Goal: Information Seeking & Learning: Understand process/instructions

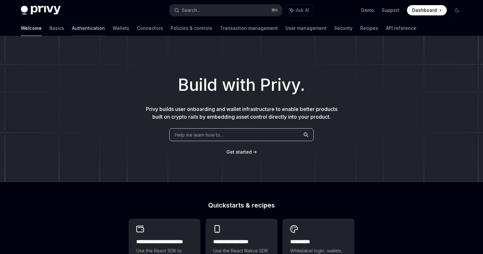
click at [72, 31] on link "Authentication" at bounding box center [88, 28] width 33 height 15
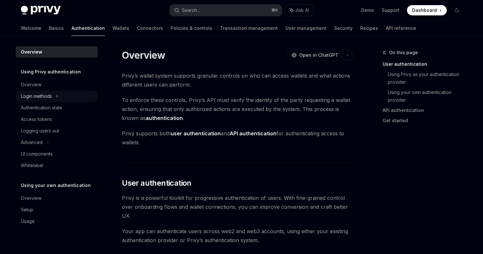
click at [44, 95] on div "Login methods" at bounding box center [36, 96] width 31 height 8
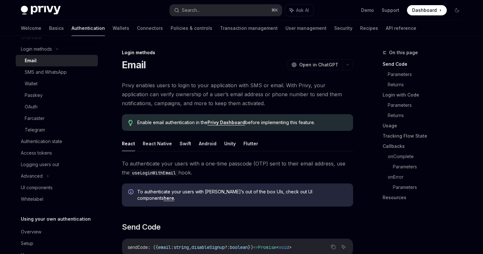
scroll to position [67, 0]
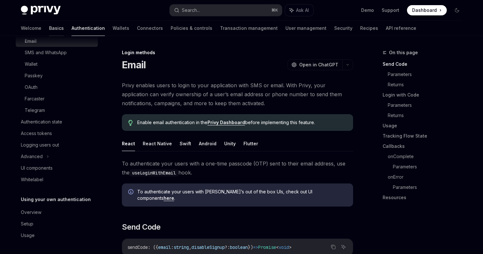
click at [49, 29] on link "Basics" at bounding box center [56, 28] width 15 height 15
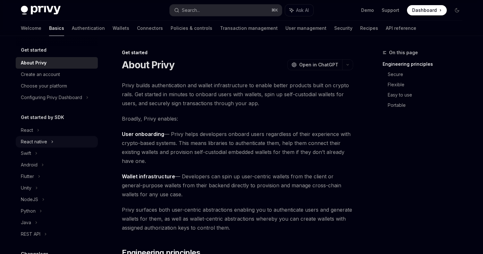
click at [44, 143] on div "React native" at bounding box center [34, 142] width 26 height 8
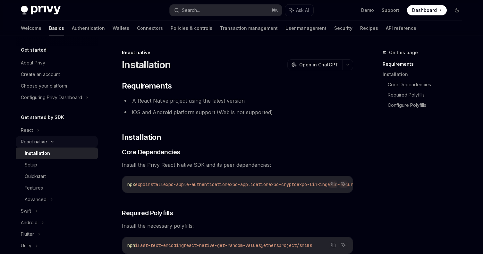
click at [40, 141] on div "React native" at bounding box center [34, 142] width 26 height 8
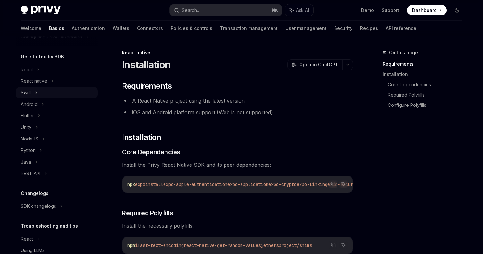
scroll to position [62, 0]
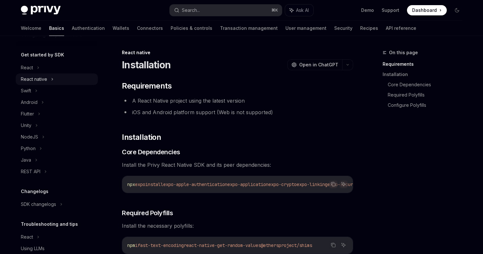
click at [74, 79] on div "React native" at bounding box center [57, 79] width 82 height 12
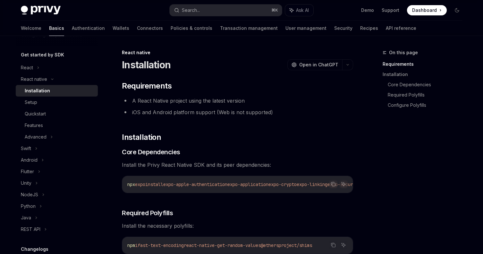
click at [79, 88] on div "Installation" at bounding box center [59, 91] width 69 height 8
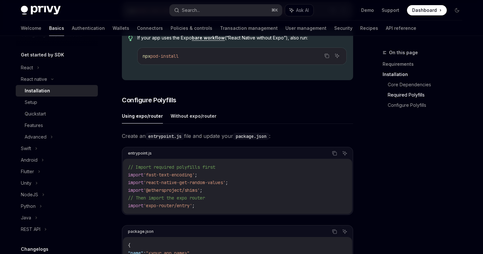
scroll to position [236, 0]
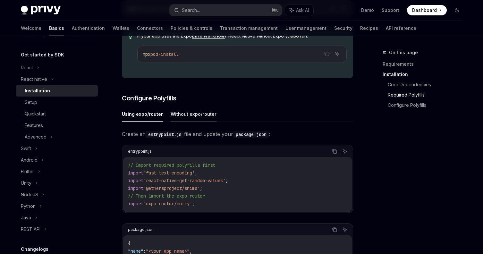
click at [205, 116] on button "Without expo/router" at bounding box center [193, 113] width 46 height 15
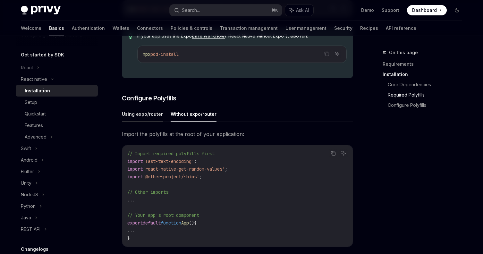
click at [133, 116] on button "Using expo/router" at bounding box center [142, 113] width 41 height 15
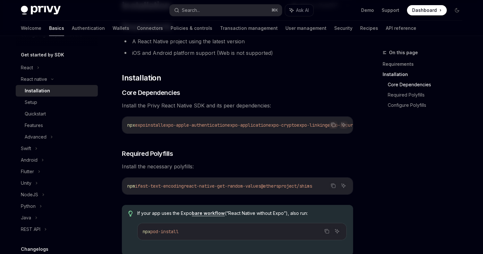
scroll to position [35, 0]
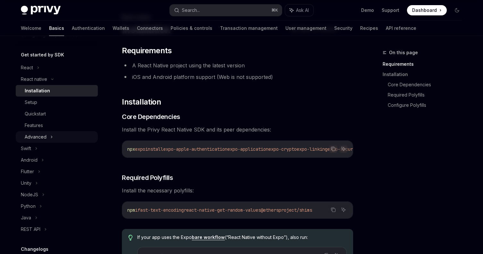
click at [38, 135] on div "Advanced" at bounding box center [36, 137] width 22 height 8
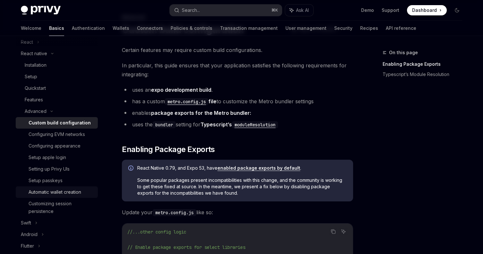
scroll to position [91, 0]
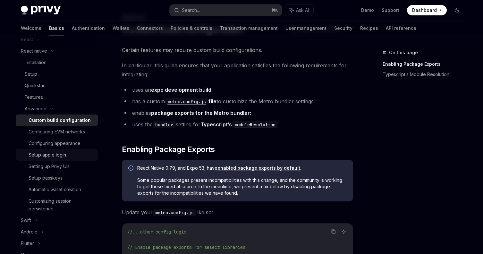
click at [62, 155] on div "Setup apple login" at bounding box center [47, 155] width 37 height 8
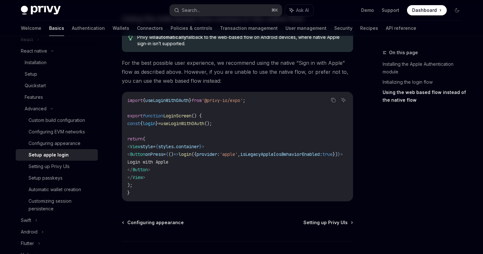
scroll to position [495, 0]
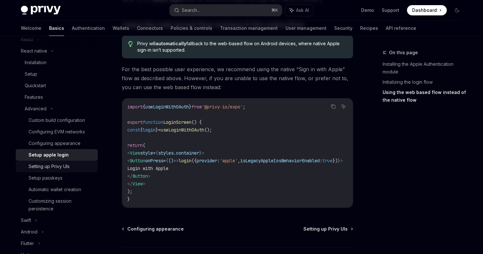
click at [63, 166] on div "Setting up Privy UIs" at bounding box center [49, 166] width 41 height 8
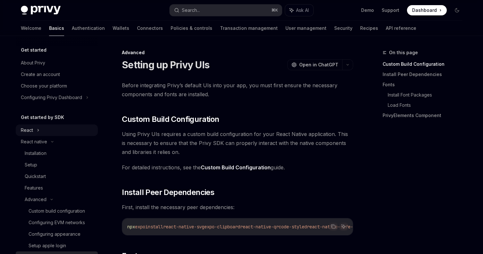
click at [57, 129] on div "React" at bounding box center [57, 130] width 82 height 12
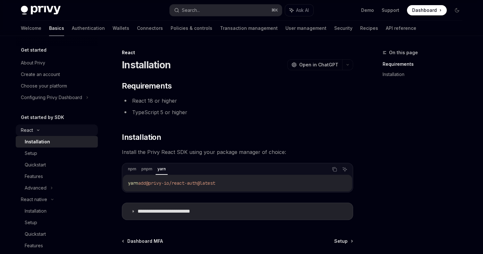
click at [57, 130] on div "React" at bounding box center [57, 130] width 82 height 12
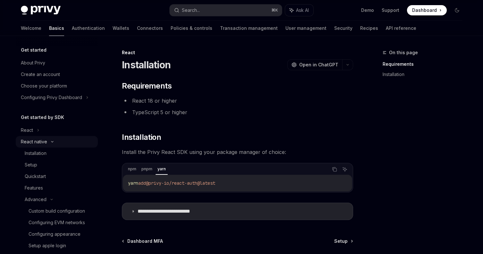
click at [50, 145] on div "React native" at bounding box center [57, 142] width 82 height 12
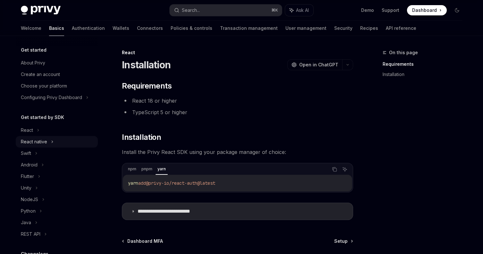
click at [50, 145] on div "React native" at bounding box center [57, 142] width 82 height 12
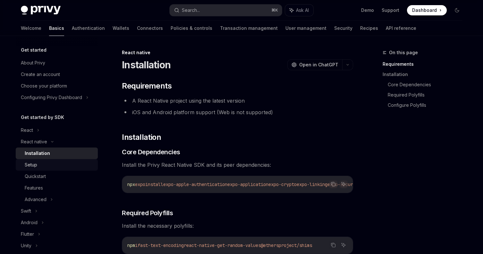
click at [62, 166] on div "Setup" at bounding box center [59, 165] width 69 height 8
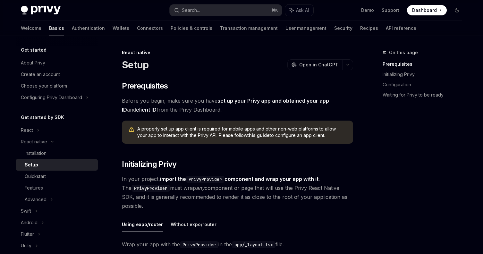
click at [251, 134] on link "this guide" at bounding box center [258, 135] width 22 height 6
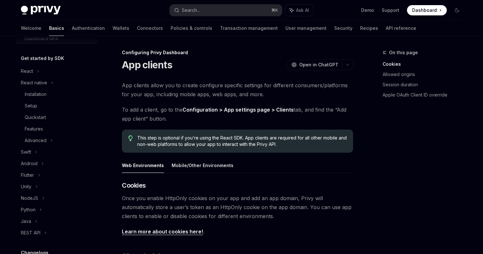
scroll to position [140, 0]
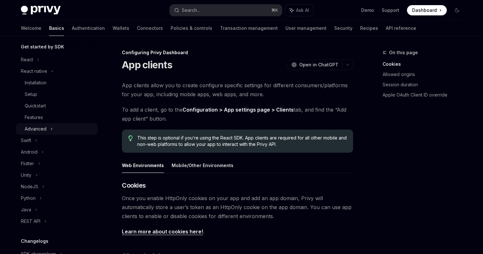
click at [51, 128] on icon at bounding box center [51, 129] width 1 height 2
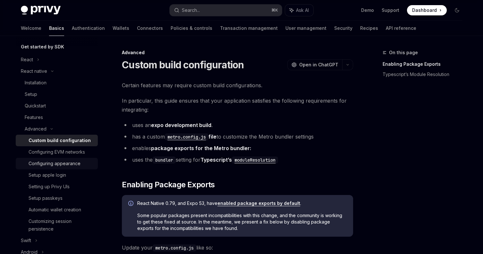
click at [73, 160] on div "Configuring appearance" at bounding box center [55, 164] width 52 height 8
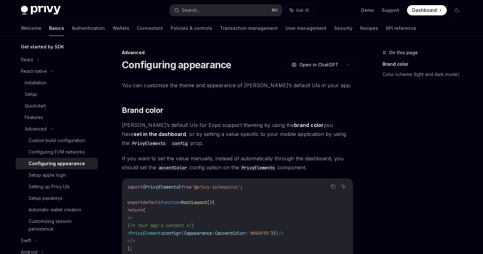
scroll to position [314, 0]
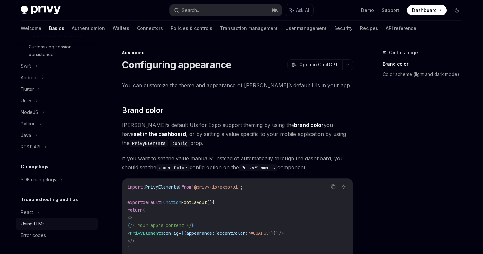
click at [53, 223] on div "Using LLMs" at bounding box center [57, 224] width 73 height 8
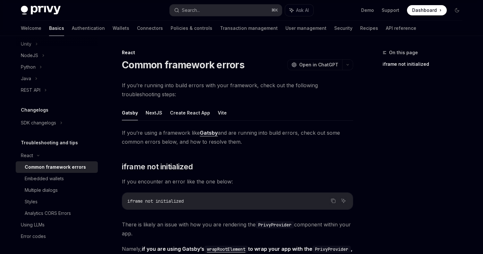
scroll to position [372, 0]
click at [62, 178] on div "Embedded wallets" at bounding box center [44, 178] width 39 height 8
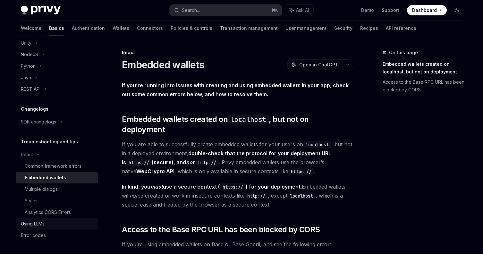
click at [49, 224] on div "Using LLMs" at bounding box center [57, 224] width 73 height 8
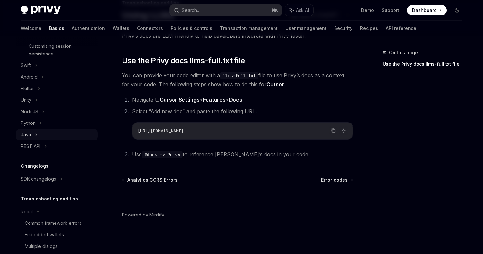
scroll to position [305, 0]
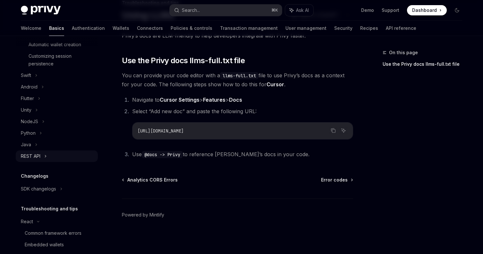
click at [48, 153] on div "REST API" at bounding box center [57, 156] width 82 height 12
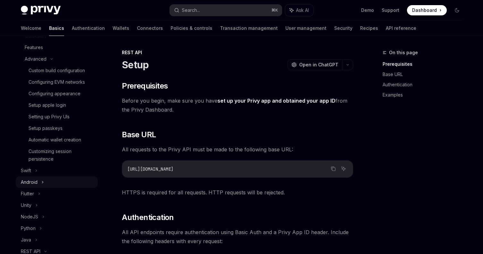
scroll to position [206, 0]
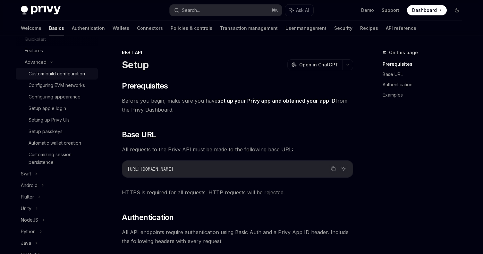
click at [69, 77] on div "Custom build configuration" at bounding box center [57, 74] width 56 height 8
type textarea "*"
